Goal: Find contact information: Find contact information

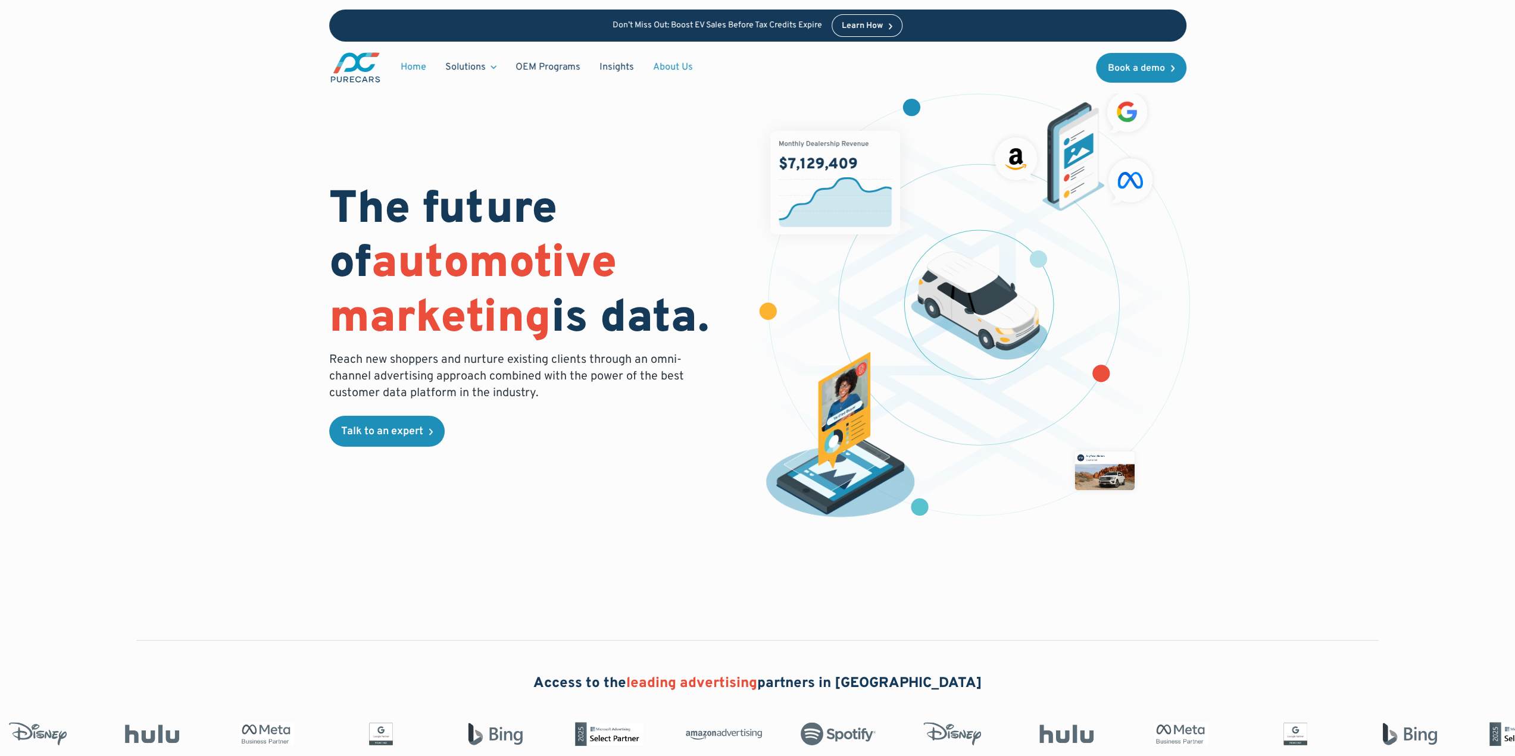
click at [673, 63] on link "About Us" at bounding box center [672, 67] width 59 height 23
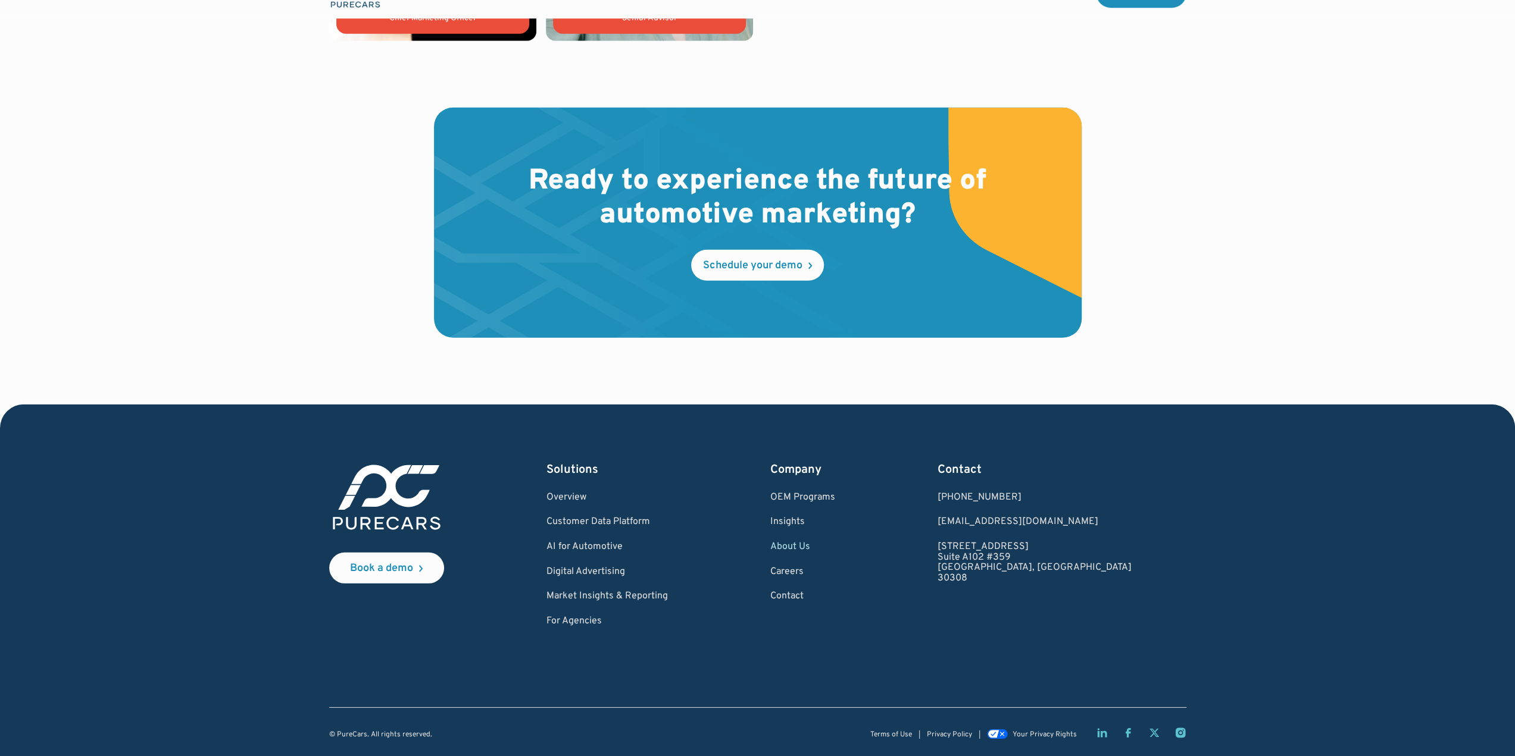
scroll to position [3300, 0]
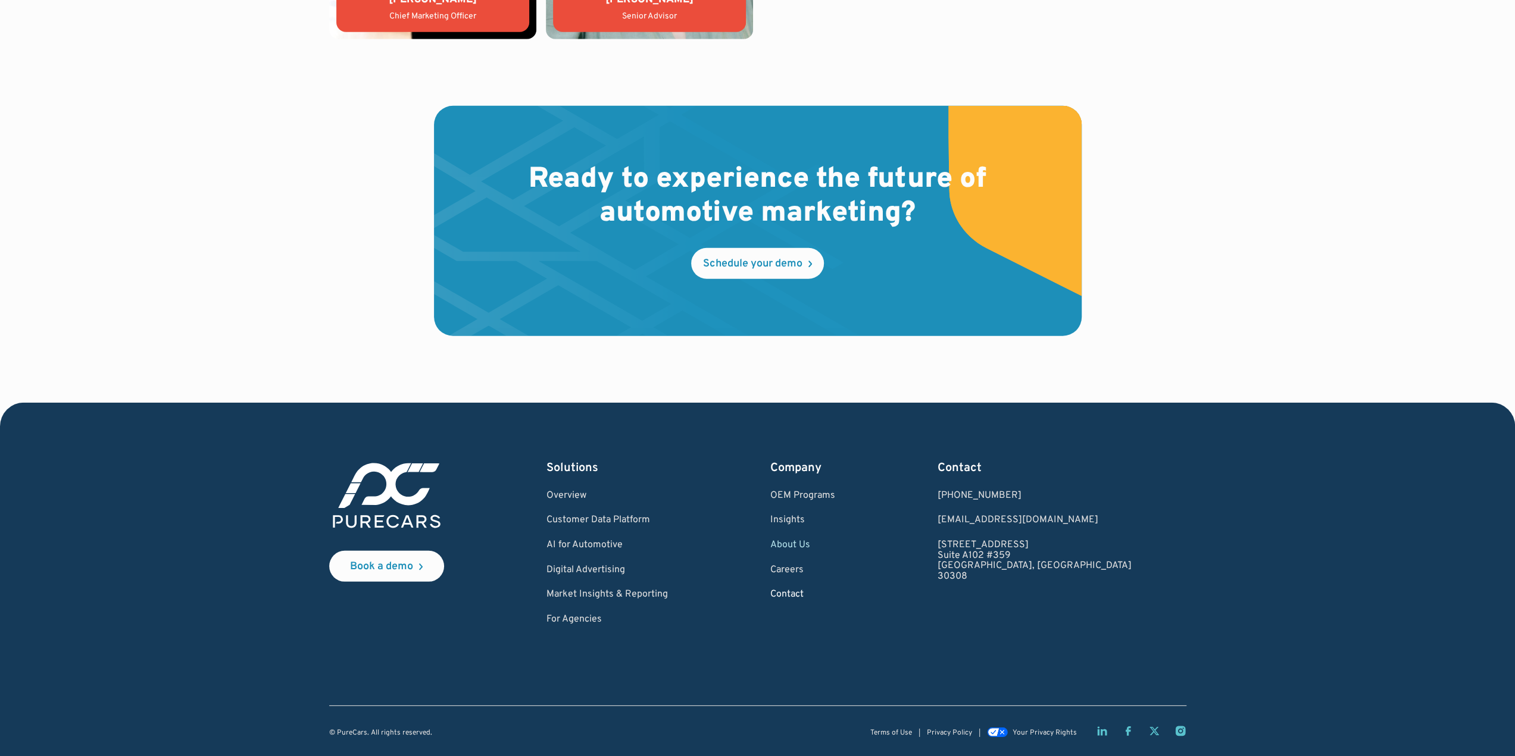
click at [835, 596] on link "Contact" at bounding box center [802, 595] width 65 height 11
